Goal: Find specific page/section: Find specific page/section

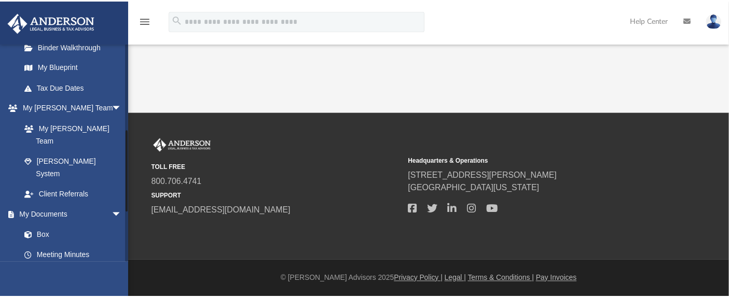
scroll to position [230, 0]
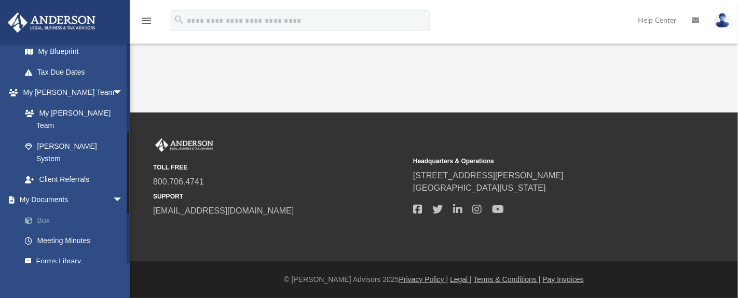
click at [40, 210] on link "Box" at bounding box center [77, 220] width 124 height 21
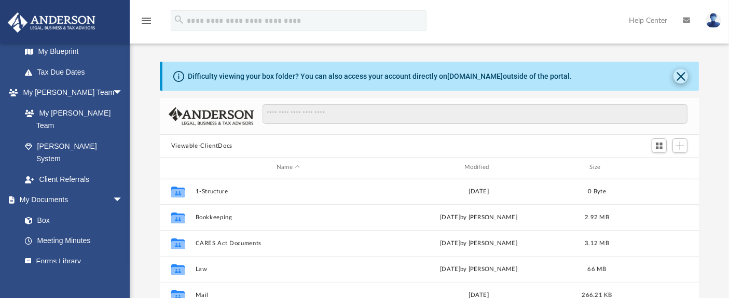
scroll to position [227, 530]
click at [681, 75] on button "Close" at bounding box center [681, 76] width 15 height 15
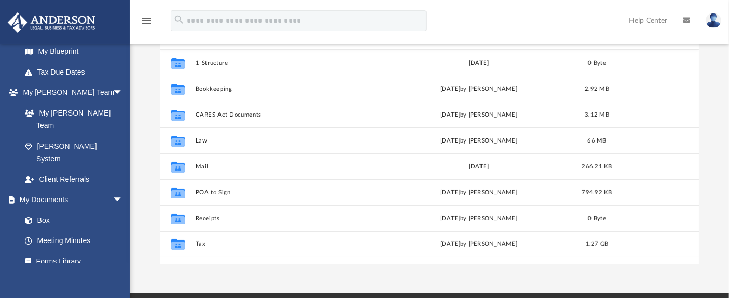
scroll to position [272, 0]
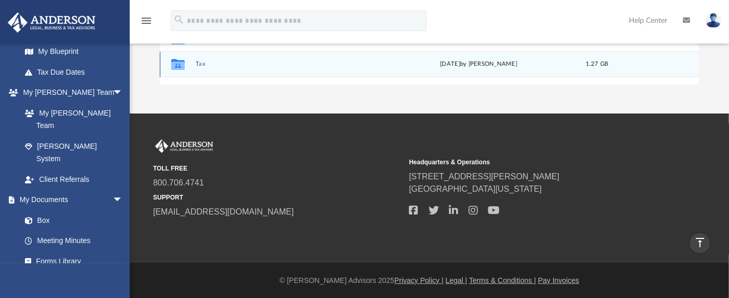
click at [197, 62] on button "Tax" at bounding box center [288, 64] width 186 height 7
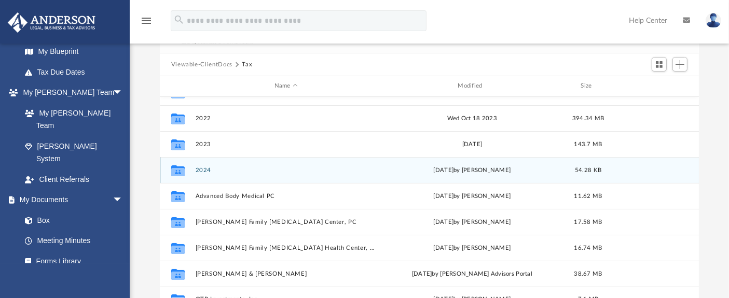
scroll to position [63, 0]
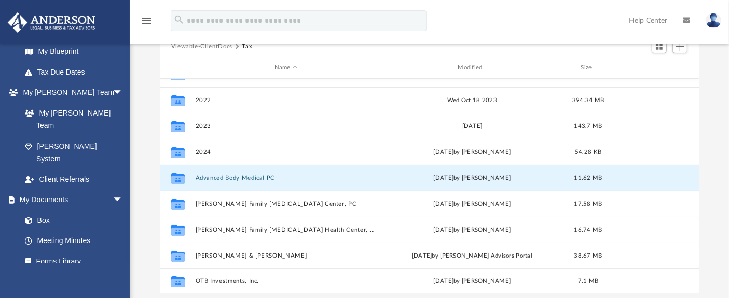
click at [232, 180] on button "Advanced Body Medical PC" at bounding box center [286, 178] width 182 height 7
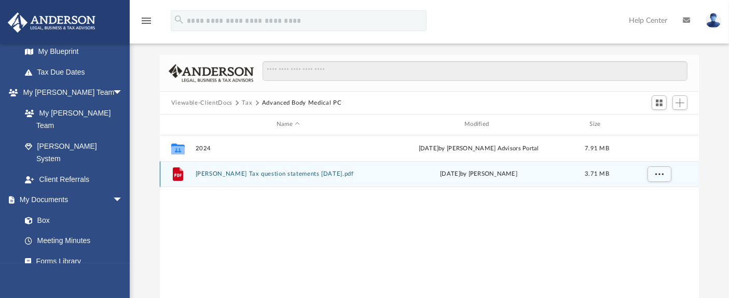
scroll to position [0, 0]
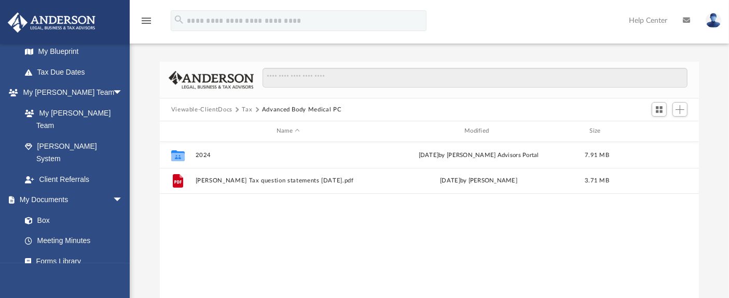
click at [246, 110] on button "Tax" at bounding box center [247, 109] width 10 height 9
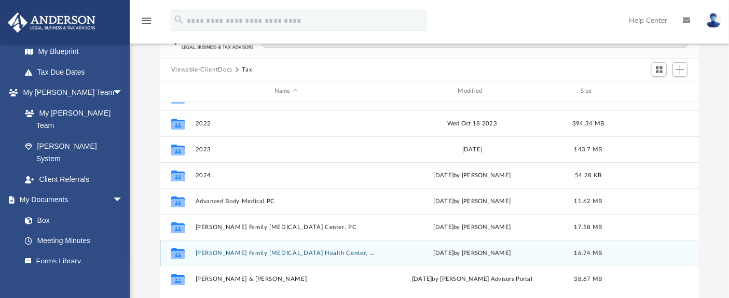
scroll to position [58, 0]
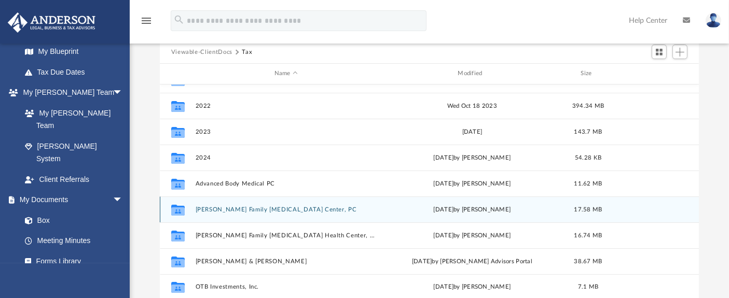
click at [274, 209] on button "[PERSON_NAME] Family [MEDICAL_DATA] Center, PC" at bounding box center [286, 210] width 182 height 7
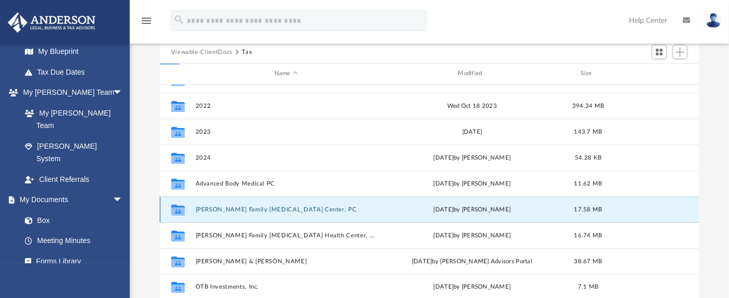
scroll to position [0, 0]
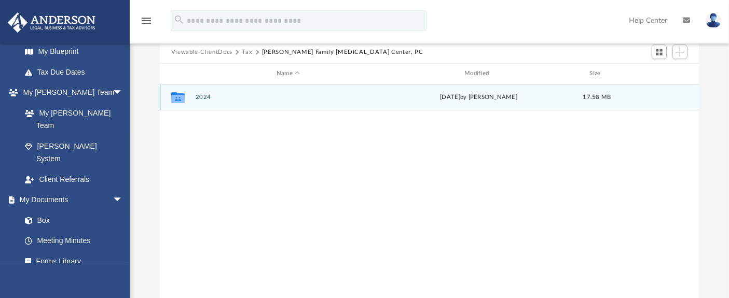
click at [204, 97] on button "2024" at bounding box center [288, 97] width 186 height 7
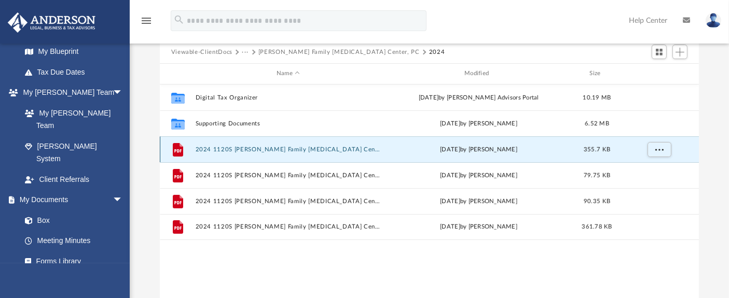
click at [289, 148] on button "2024 1120S [PERSON_NAME] Family [MEDICAL_DATA] Center, PC - Completed Copy.pdf" at bounding box center [288, 149] width 186 height 7
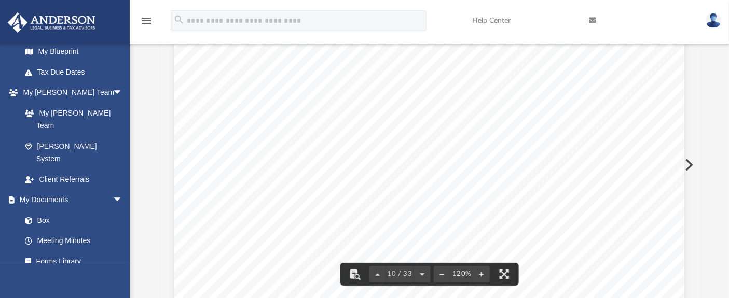
scroll to position [6401, 0]
